Goal: Find specific page/section: Find specific page/section

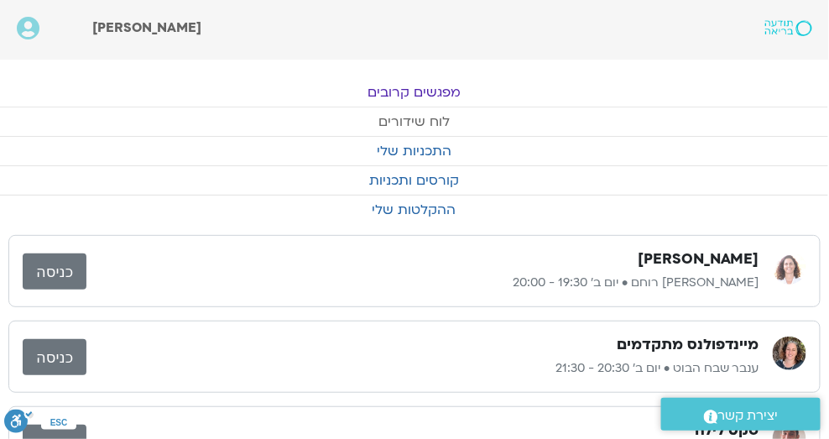
click at [456, 121] on link "לוח שידורים" at bounding box center [413, 121] width 829 height 29
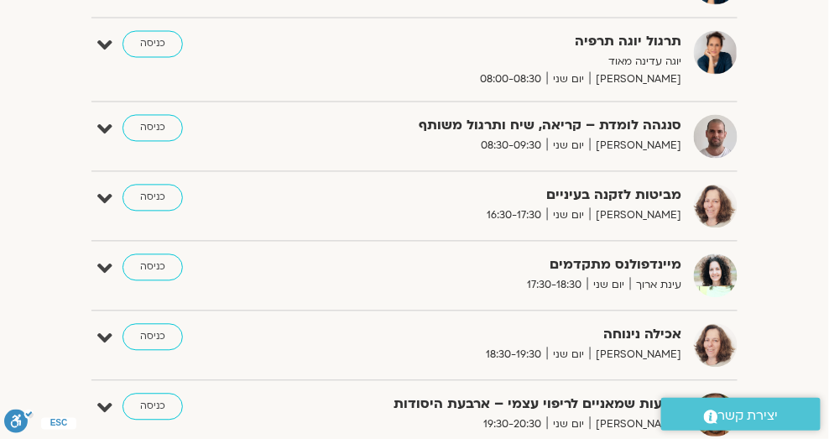
scroll to position [767, 0]
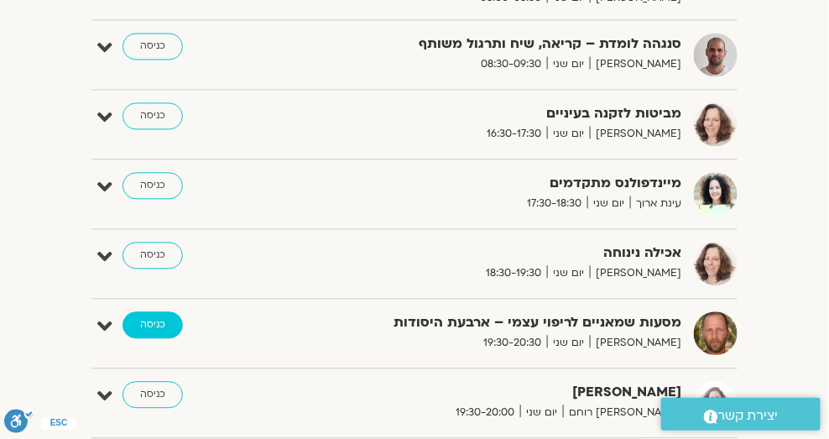
click at [165, 321] on link "כניסה" at bounding box center [153, 324] width 60 height 27
